Goal: Obtain resource: Download file/media

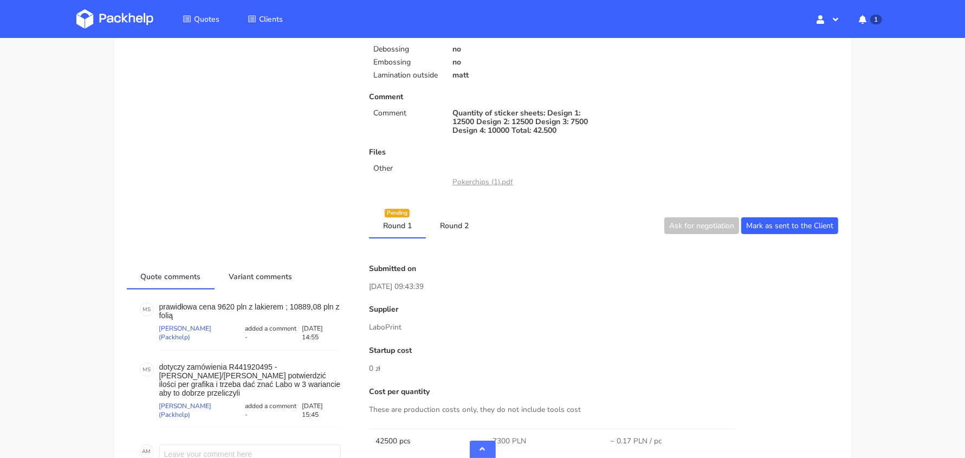
scroll to position [422, 0]
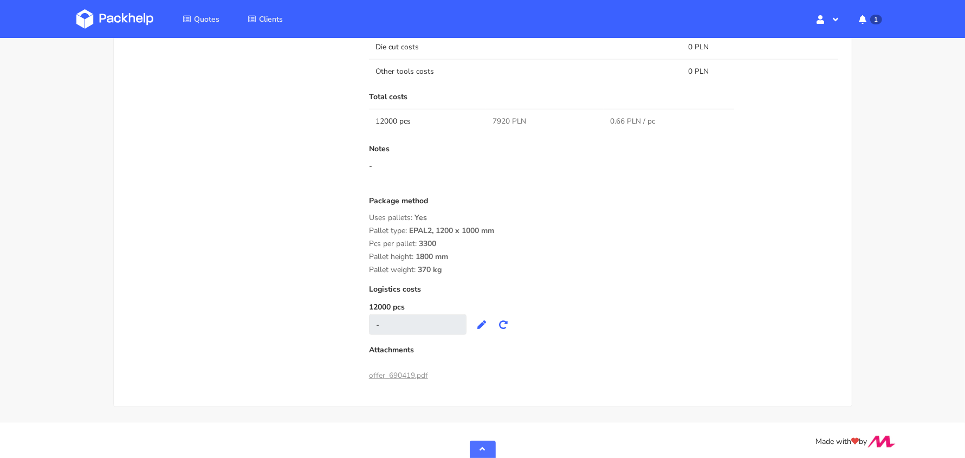
scroll to position [1047, 0]
click at [410, 372] on link "offer_690419.pdf" at bounding box center [398, 376] width 59 height 10
